Goal: Task Accomplishment & Management: Complete application form

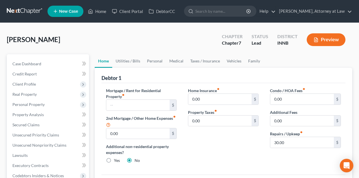
scroll to position [19, 0]
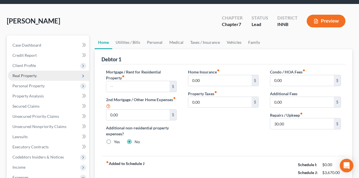
click at [33, 77] on span "Real Property" at bounding box center [24, 75] width 24 height 5
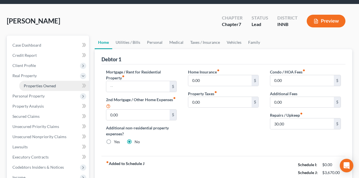
click at [31, 85] on span "Properties Owned" at bounding box center [40, 85] width 32 height 5
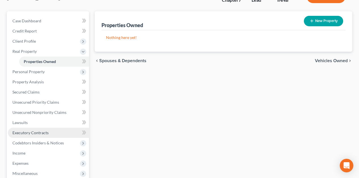
scroll to position [57, 0]
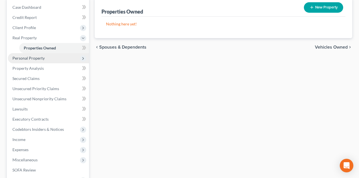
click at [40, 59] on span "Personal Property" at bounding box center [28, 58] width 32 height 5
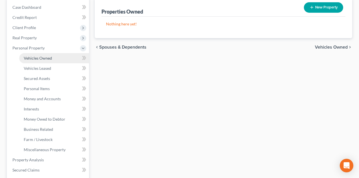
click at [47, 58] on span "Vehicles Owned" at bounding box center [38, 58] width 28 height 5
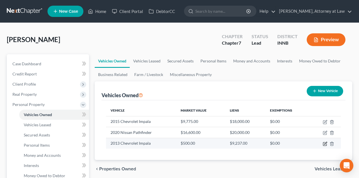
click at [325, 143] on icon "button" at bounding box center [325, 144] width 5 height 5
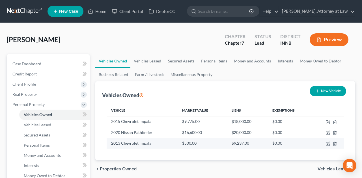
select select "0"
select select "13"
select select "4"
select select "0"
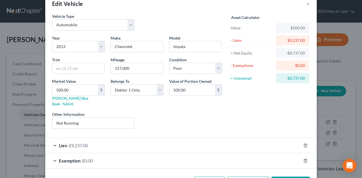
scroll to position [27, 0]
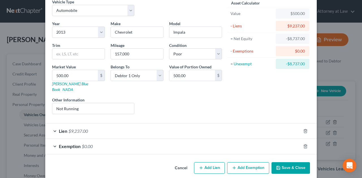
click at [195, 127] on div "Lien $9,237.00" at bounding box center [173, 131] width 256 height 15
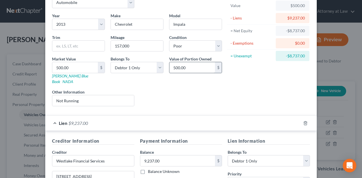
scroll to position [0, 0]
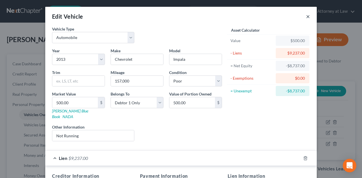
click at [307, 16] on button "×" at bounding box center [308, 16] width 4 height 7
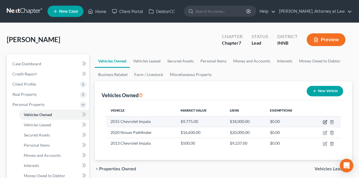
click at [324, 121] on icon "button" at bounding box center [324, 122] width 3 height 3
select select "0"
select select "11"
select select "3"
select select "0"
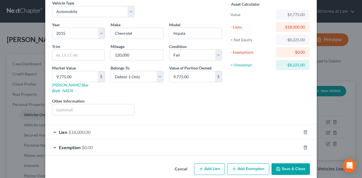
scroll to position [27, 0]
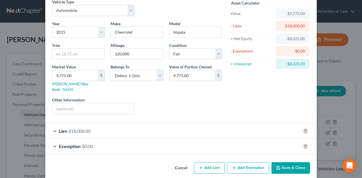
click at [119, 126] on div "Lien $18,000.00" at bounding box center [173, 131] width 256 height 15
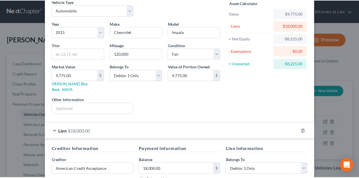
scroll to position [0, 0]
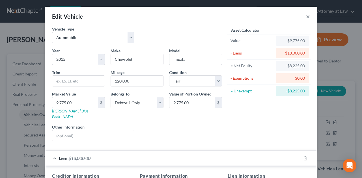
click at [306, 18] on button "×" at bounding box center [308, 16] width 4 height 7
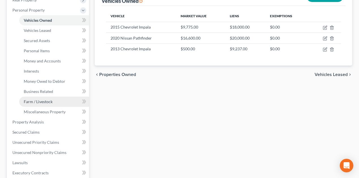
scroll to position [94, 0]
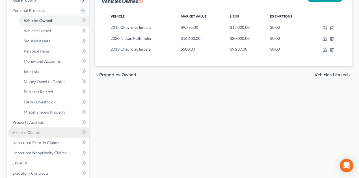
click at [34, 133] on span "Secured Claims" at bounding box center [25, 132] width 27 height 5
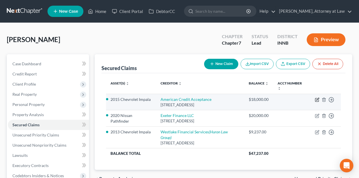
click at [318, 99] on icon "button" at bounding box center [317, 100] width 5 height 5
select select "44"
select select "2"
select select "0"
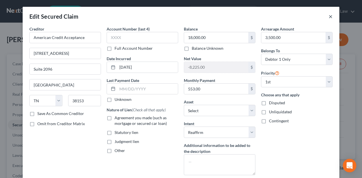
click at [329, 16] on button "×" at bounding box center [331, 16] width 4 height 7
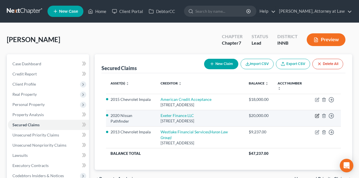
click at [317, 118] on icon "button" at bounding box center [317, 116] width 5 height 5
select select "45"
select select "5"
select select "2"
select select "0"
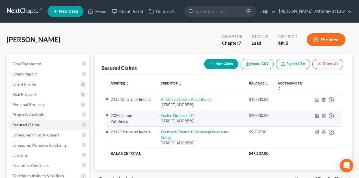
select select "0"
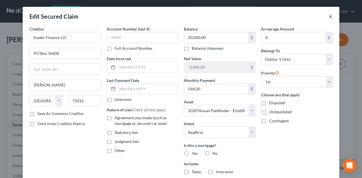
click at [329, 17] on button "×" at bounding box center [331, 16] width 4 height 7
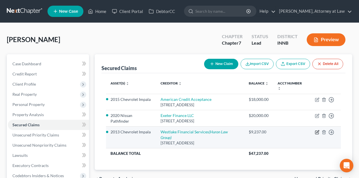
click at [318, 135] on icon "button" at bounding box center [317, 132] width 5 height 5
select select "4"
select select "6"
select select "0"
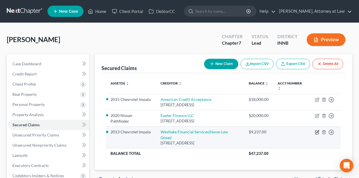
select select "0"
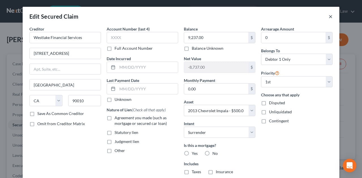
click at [329, 17] on button "×" at bounding box center [331, 16] width 4 height 7
